Goal: Information Seeking & Learning: Learn about a topic

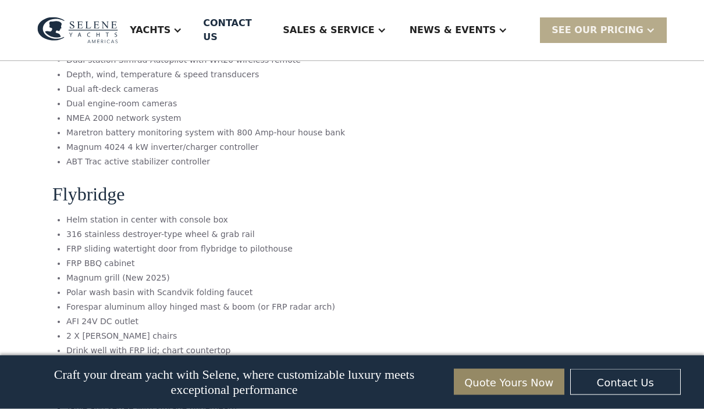
scroll to position [4068, 0]
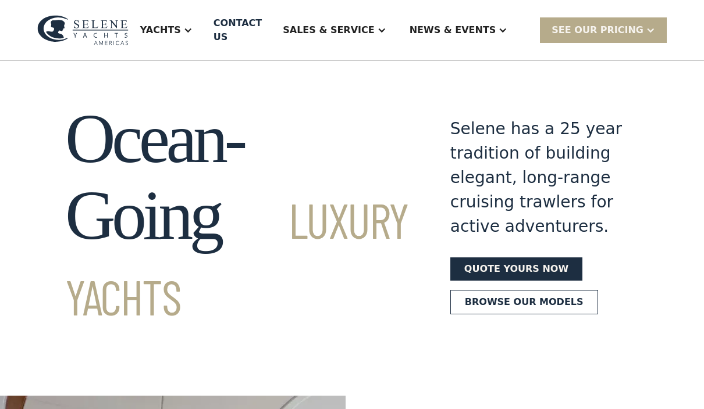
scroll to position [5, 0]
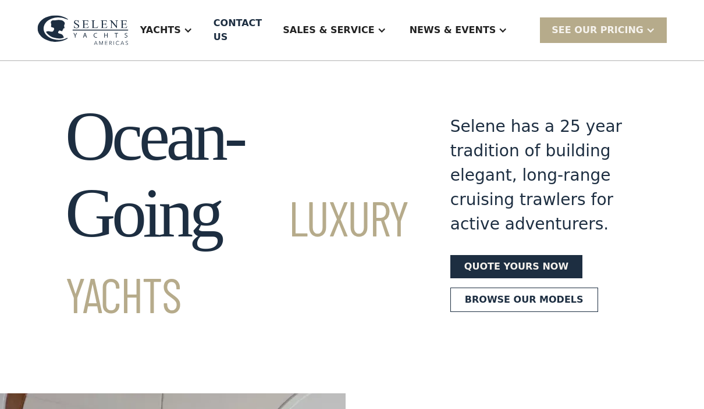
click at [181, 27] on div "Yachts" at bounding box center [160, 30] width 41 height 14
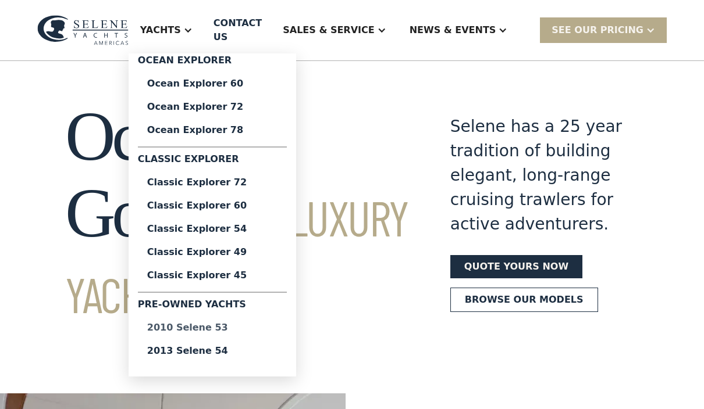
click at [205, 323] on div "2010 Selene 53" at bounding box center [212, 327] width 130 height 9
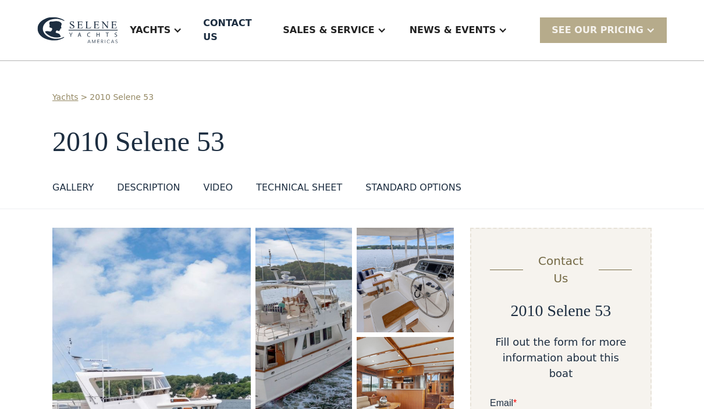
click at [194, 35] on div "Yachts" at bounding box center [156, 30] width 76 height 47
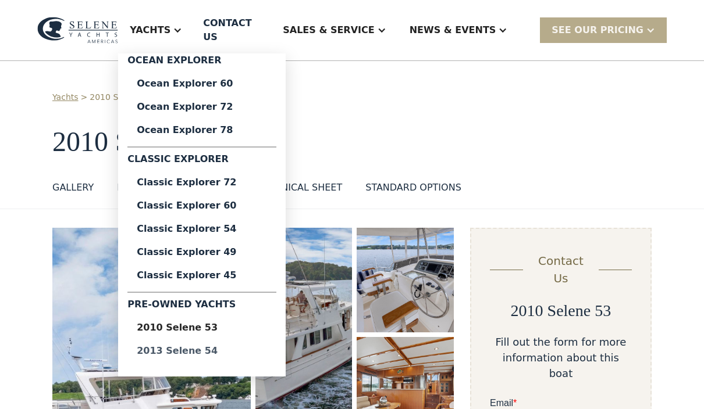
click at [197, 347] on div "2013 Selene 54" at bounding box center [202, 351] width 130 height 9
click at [201, 323] on div "2010 Selene 53" at bounding box center [202, 327] width 130 height 9
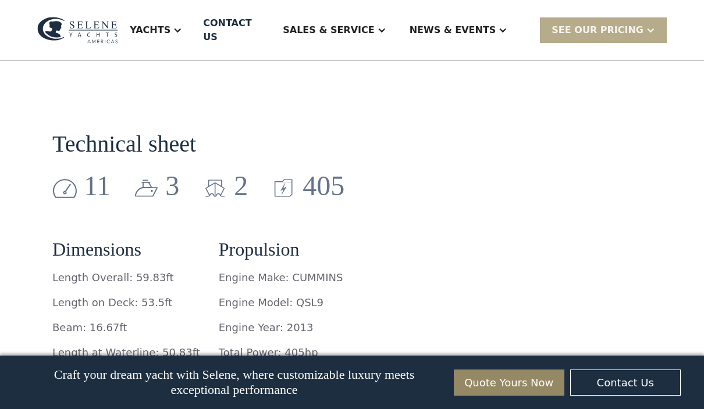
scroll to position [1597, 0]
click at [226, 176] on img at bounding box center [214, 189] width 24 height 26
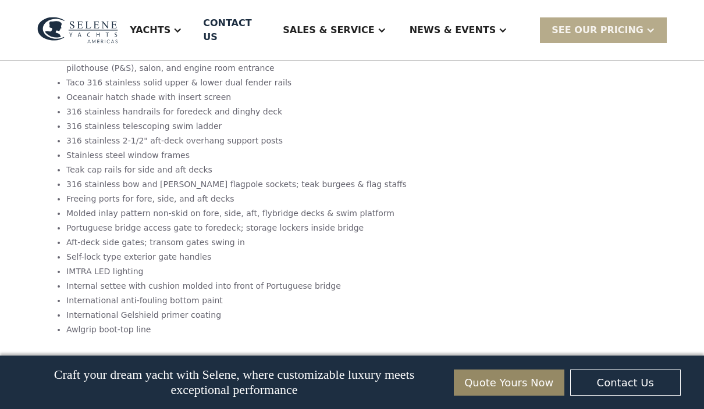
scroll to position [4805, 0]
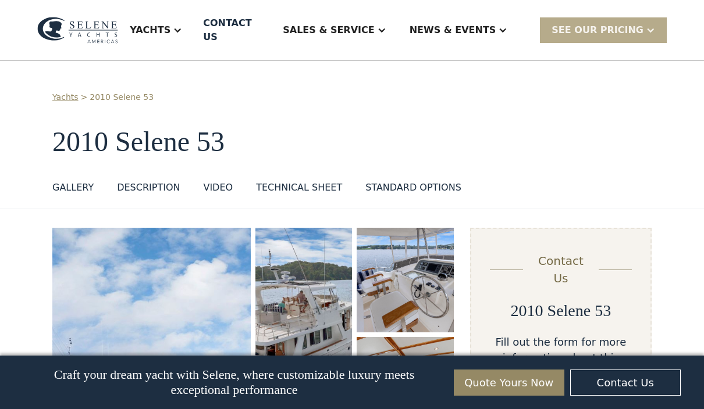
click at [170, 27] on div "Yachts" at bounding box center [150, 30] width 41 height 14
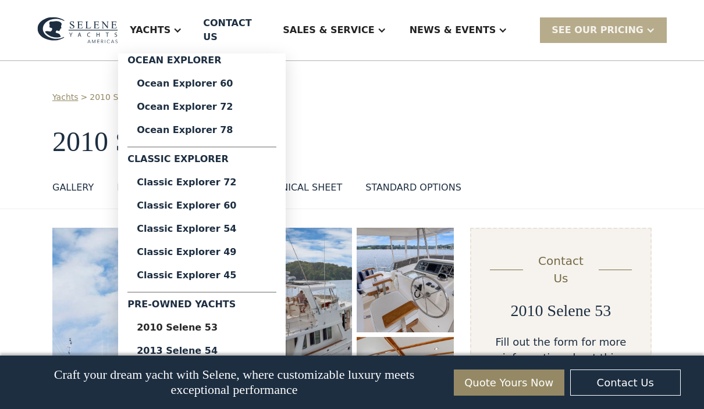
click at [370, 110] on div "Yachts > 2010 Selene 53 2010 Selene 53 GALLERY GALLERY DESCRIPTION VIDEO TECHNI…" at bounding box center [351, 145] width 599 height 108
